Goal: Find specific page/section: Find specific page/section

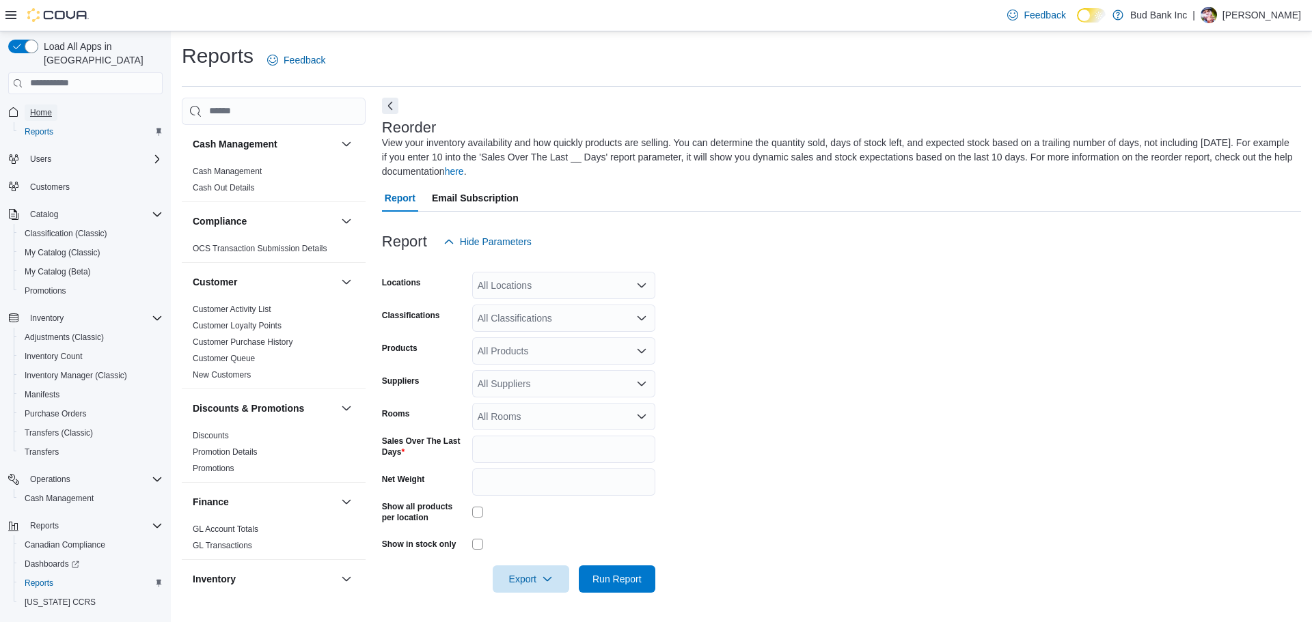
click at [38, 107] on span "Home" at bounding box center [41, 112] width 22 height 11
